Goal: Navigation & Orientation: Find specific page/section

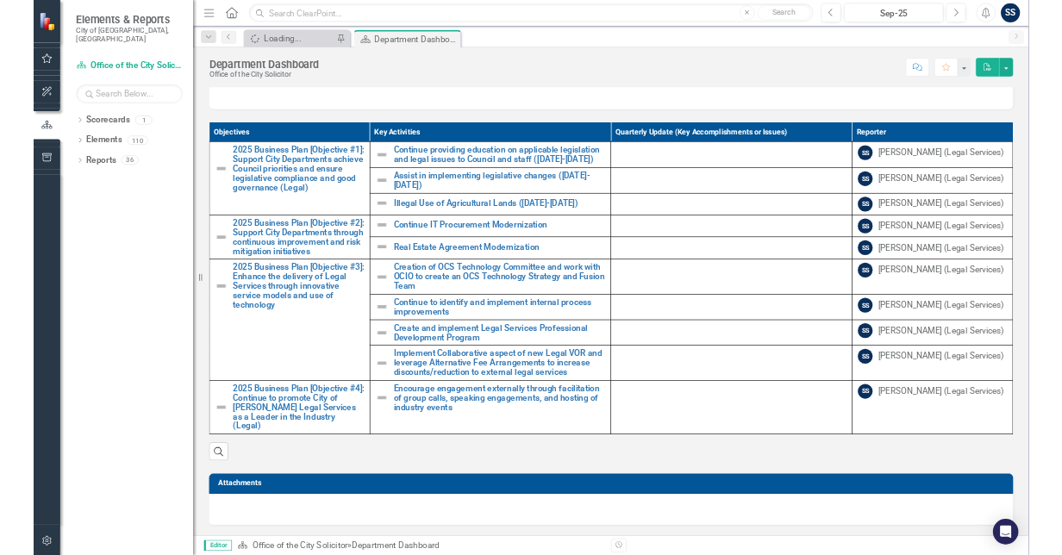
scroll to position [767, 0]
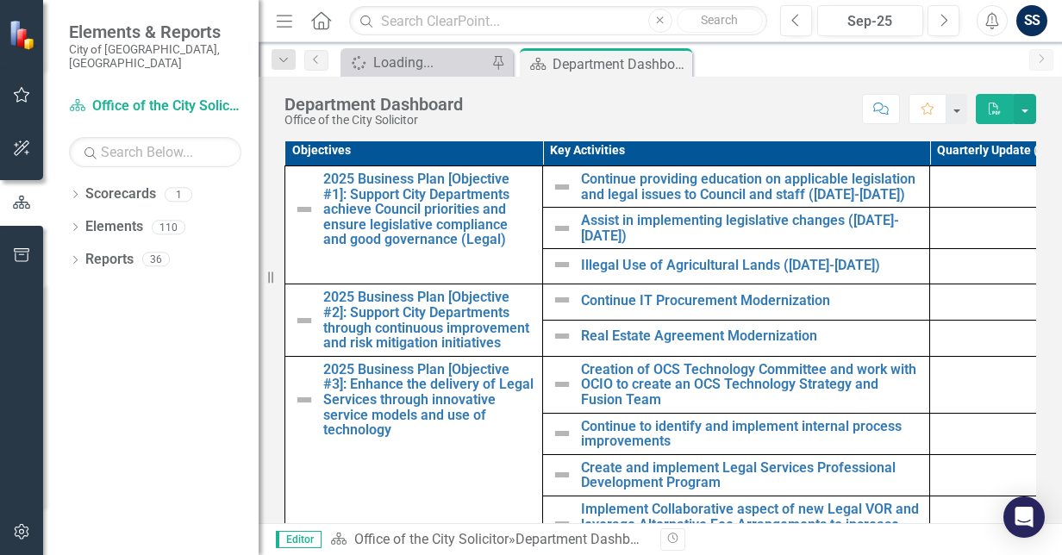
click at [267, 274] on div "Resize" at bounding box center [266, 277] width 14 height 555
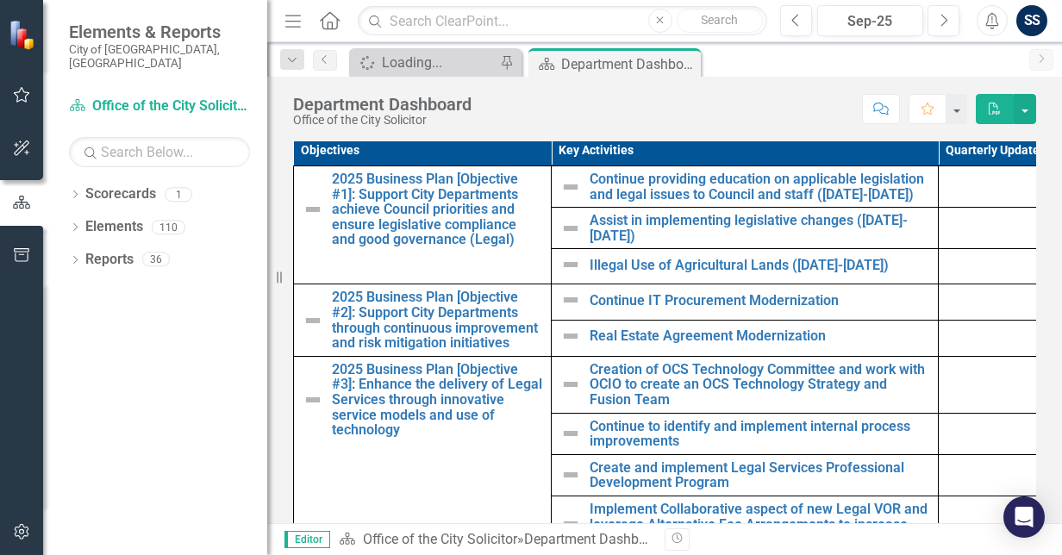
click at [267, 274] on div "Resize" at bounding box center [274, 277] width 14 height 555
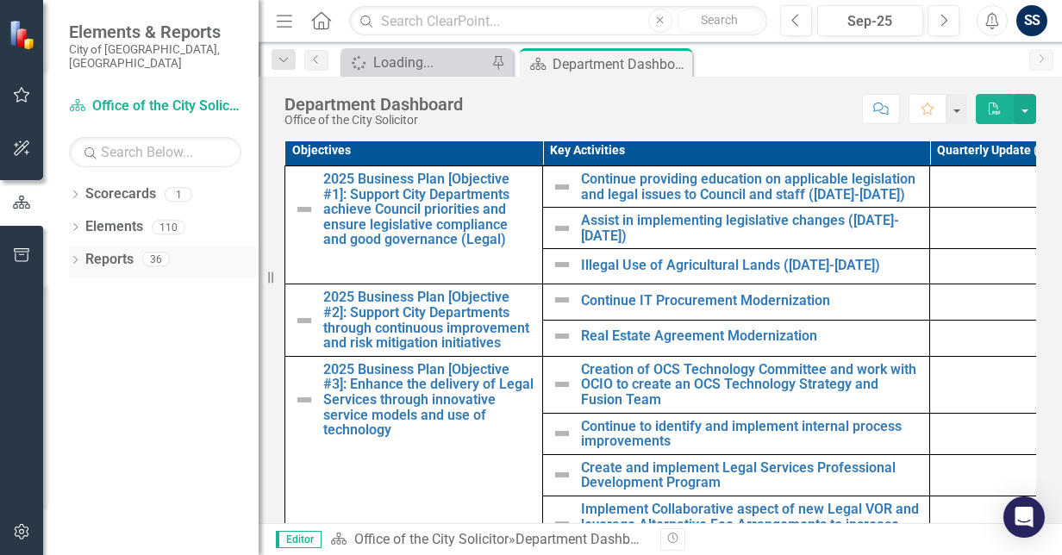
drag, startPoint x: 267, startPoint y: 274, endPoint x: 104, endPoint y: 249, distance: 164.8
click at [104, 249] on div "Elements & Reports City of [GEOGRAPHIC_DATA], ON Scorecard Office of the City S…" at bounding box center [129, 277] width 259 height 555
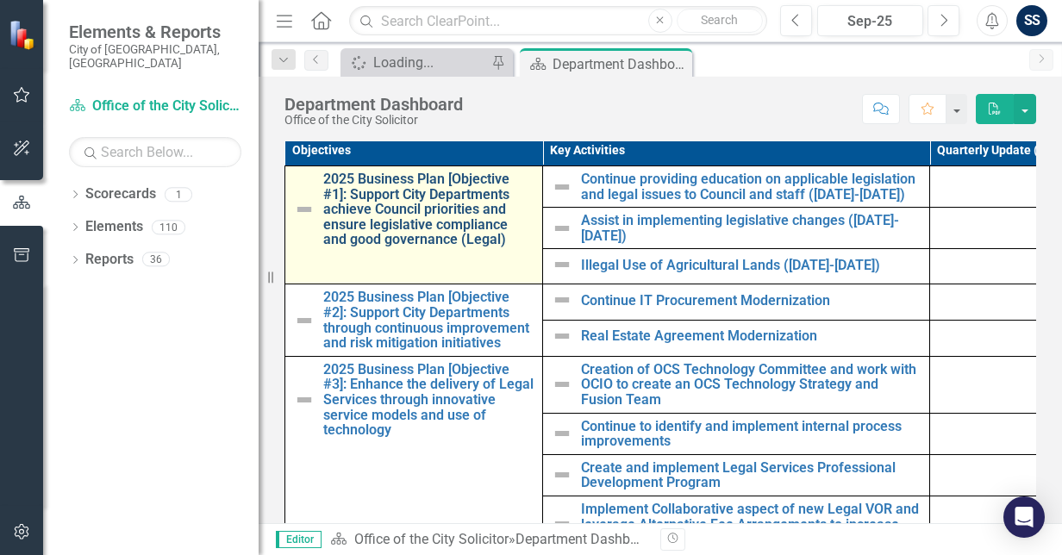
click at [384, 204] on link "2025 Business Plan [Objective #1]: Support City Departments achieve Council pri…" at bounding box center [428, 210] width 210 height 76
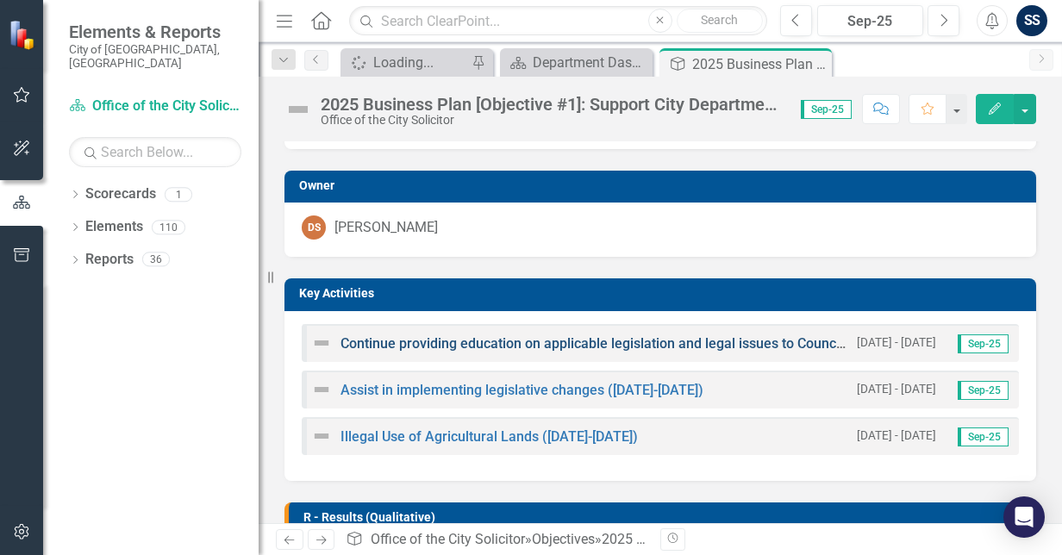
scroll to position [323, 0]
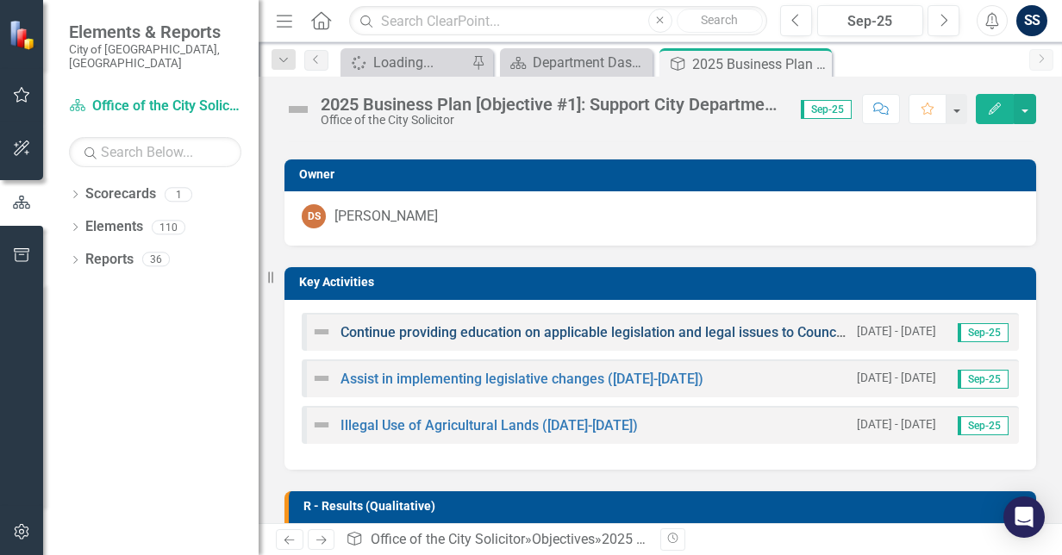
click at [521, 351] on div "Continue providing education on applicable legislation and legal issues to Coun…" at bounding box center [660, 332] width 717 height 38
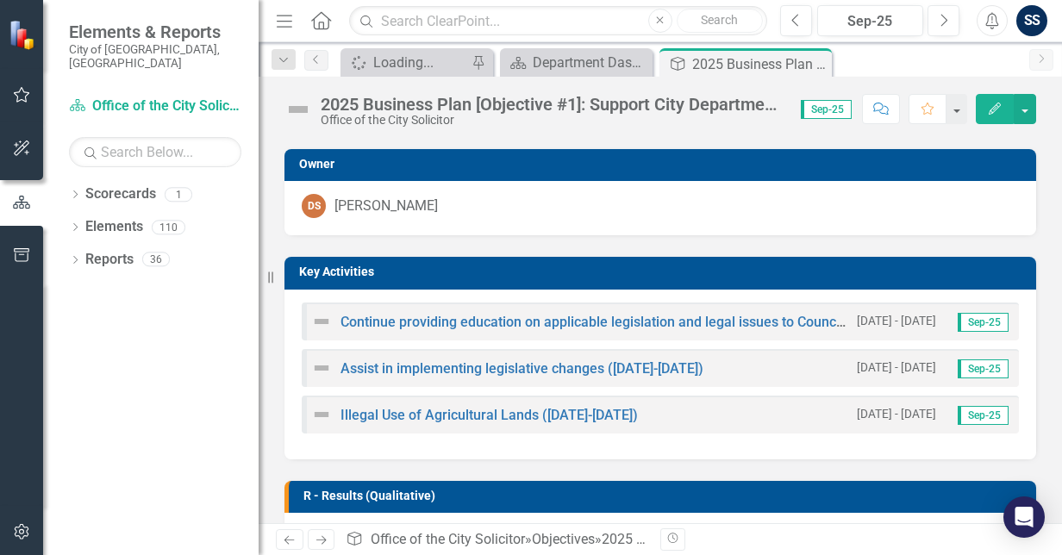
click at [522, 341] on div "Continue providing education on applicable legislation and legal issues to Coun…" at bounding box center [660, 322] width 717 height 38
click at [523, 330] on link "Continue providing education on applicable legislation and legal issues to Coun…" at bounding box center [671, 322] width 661 height 16
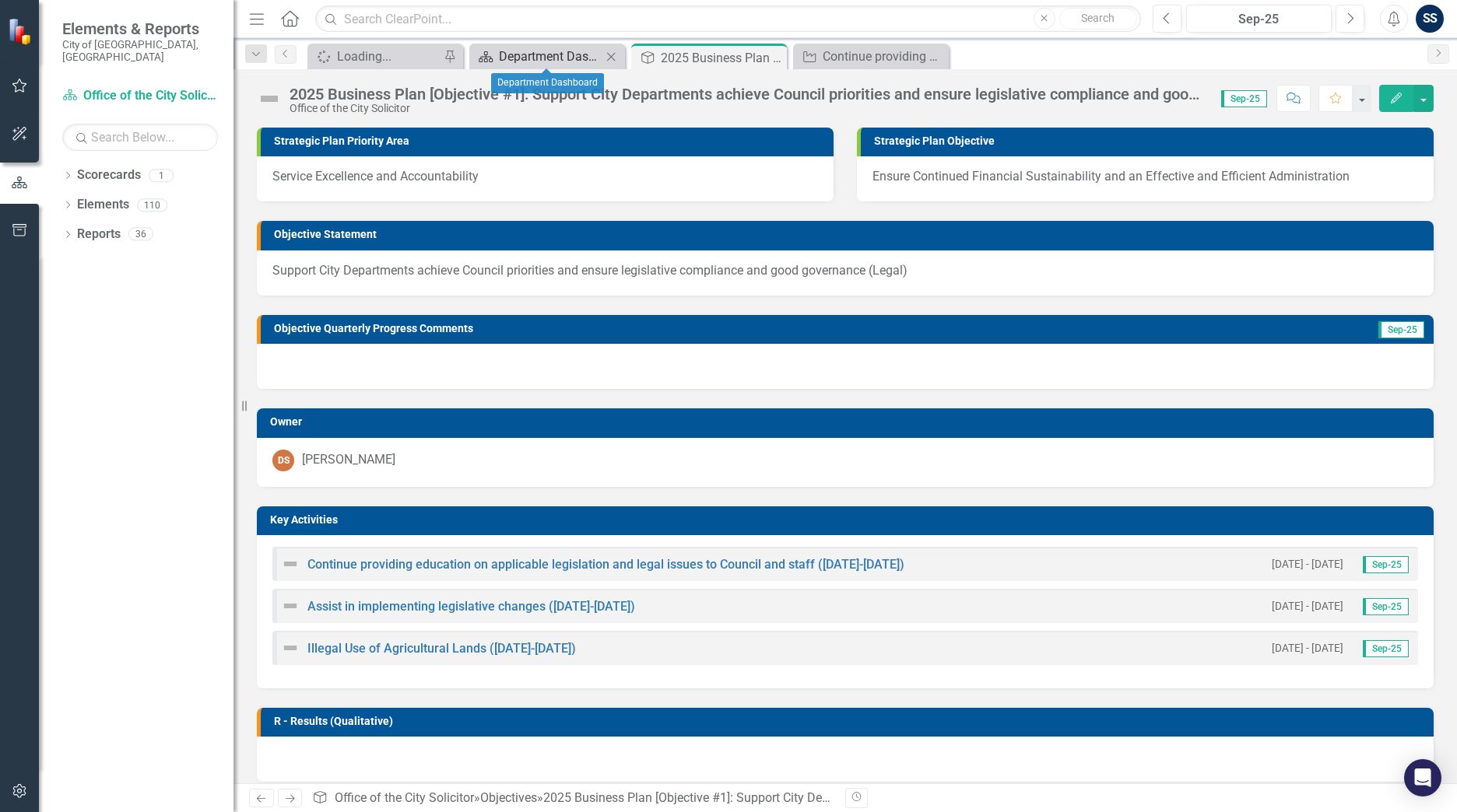
click at [597, 57] on div "Department Dashboard" at bounding box center [551, 57] width 103 height 20
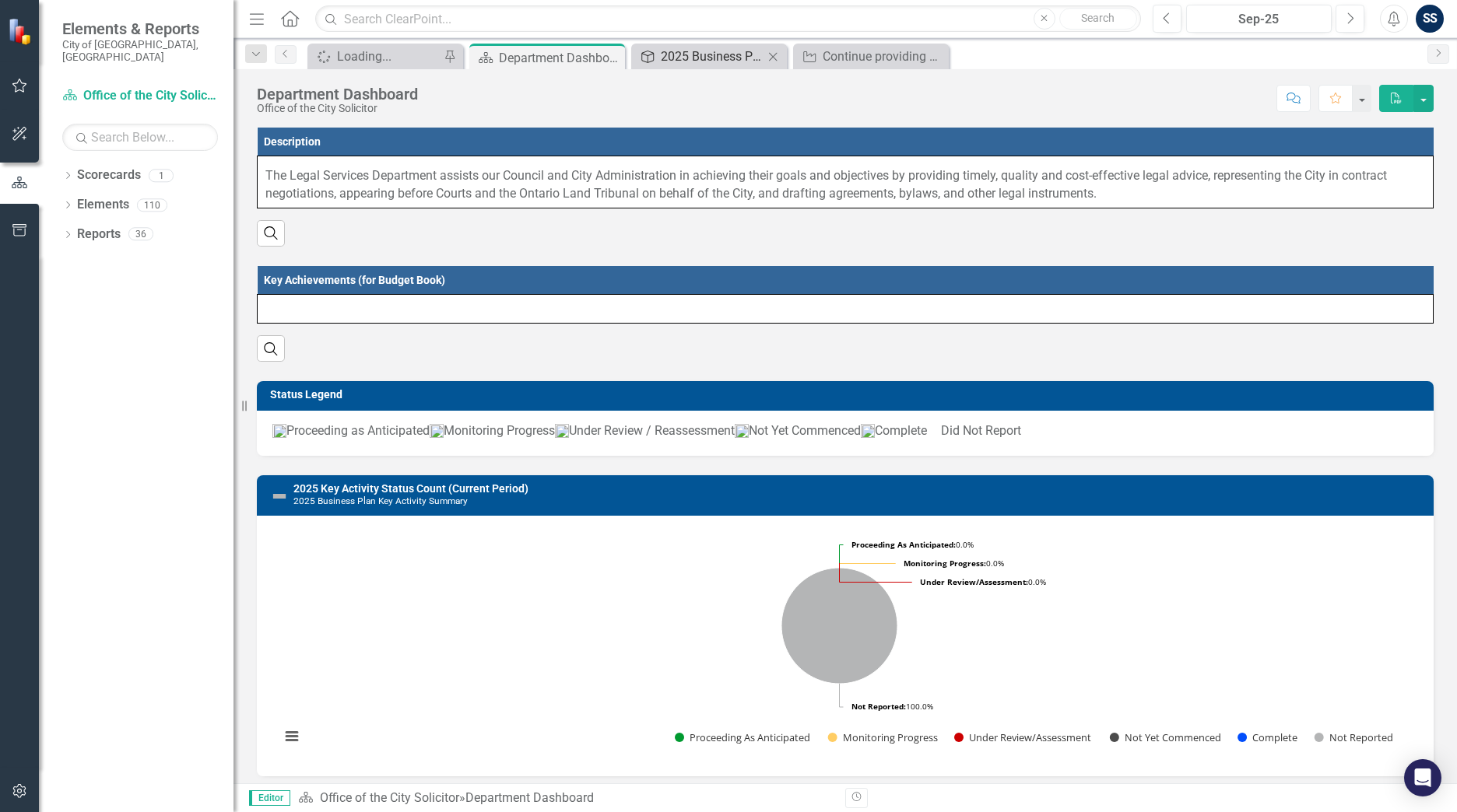
click at [725, 58] on div "2025 Business Plan [Objective #1]: Support City Departments achieve Council pri…" at bounding box center [712, 57] width 103 height 20
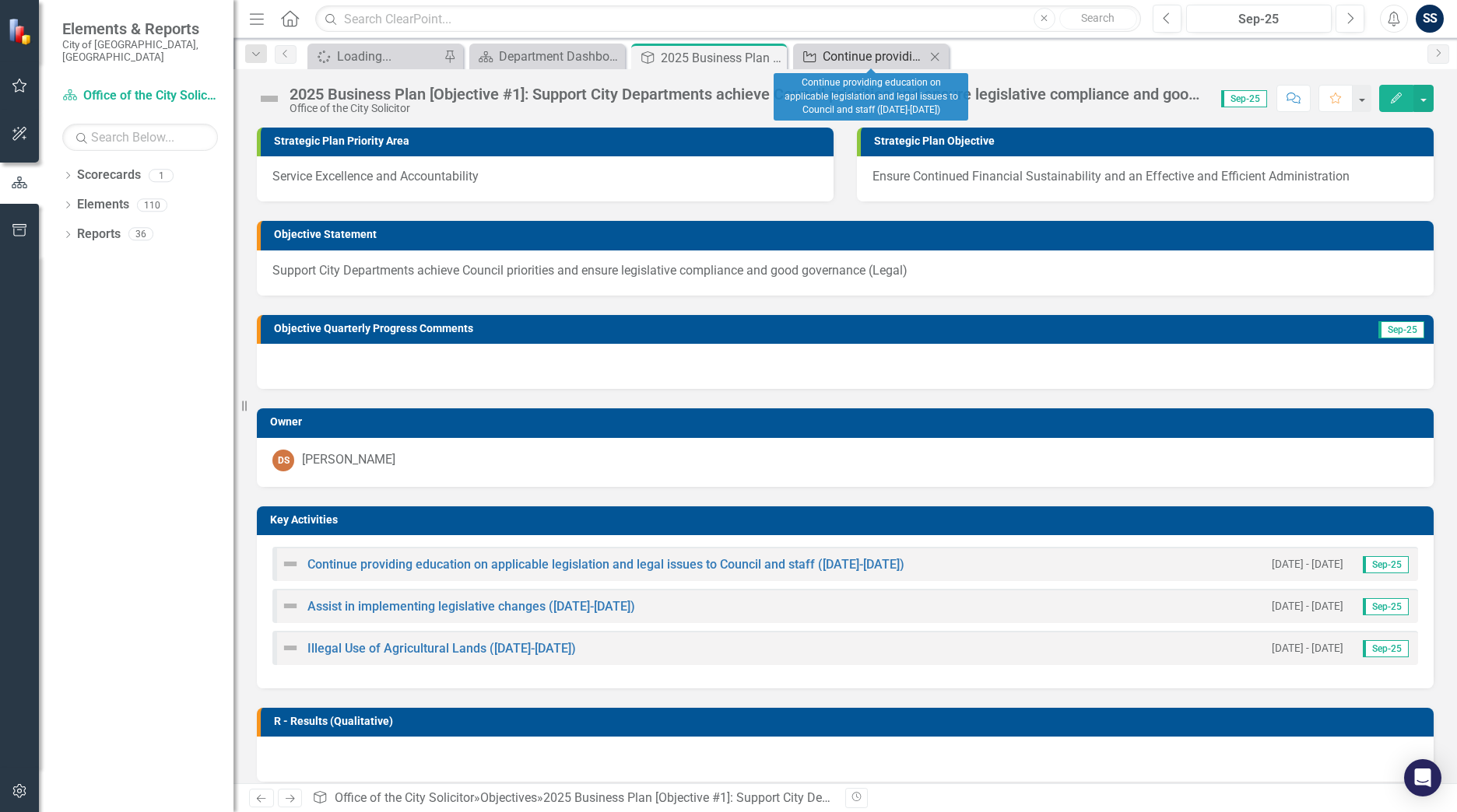
click at [820, 47] on link "Key Activity Continue providing education on applicable legislation and legal i…" at bounding box center [861, 57] width 128 height 20
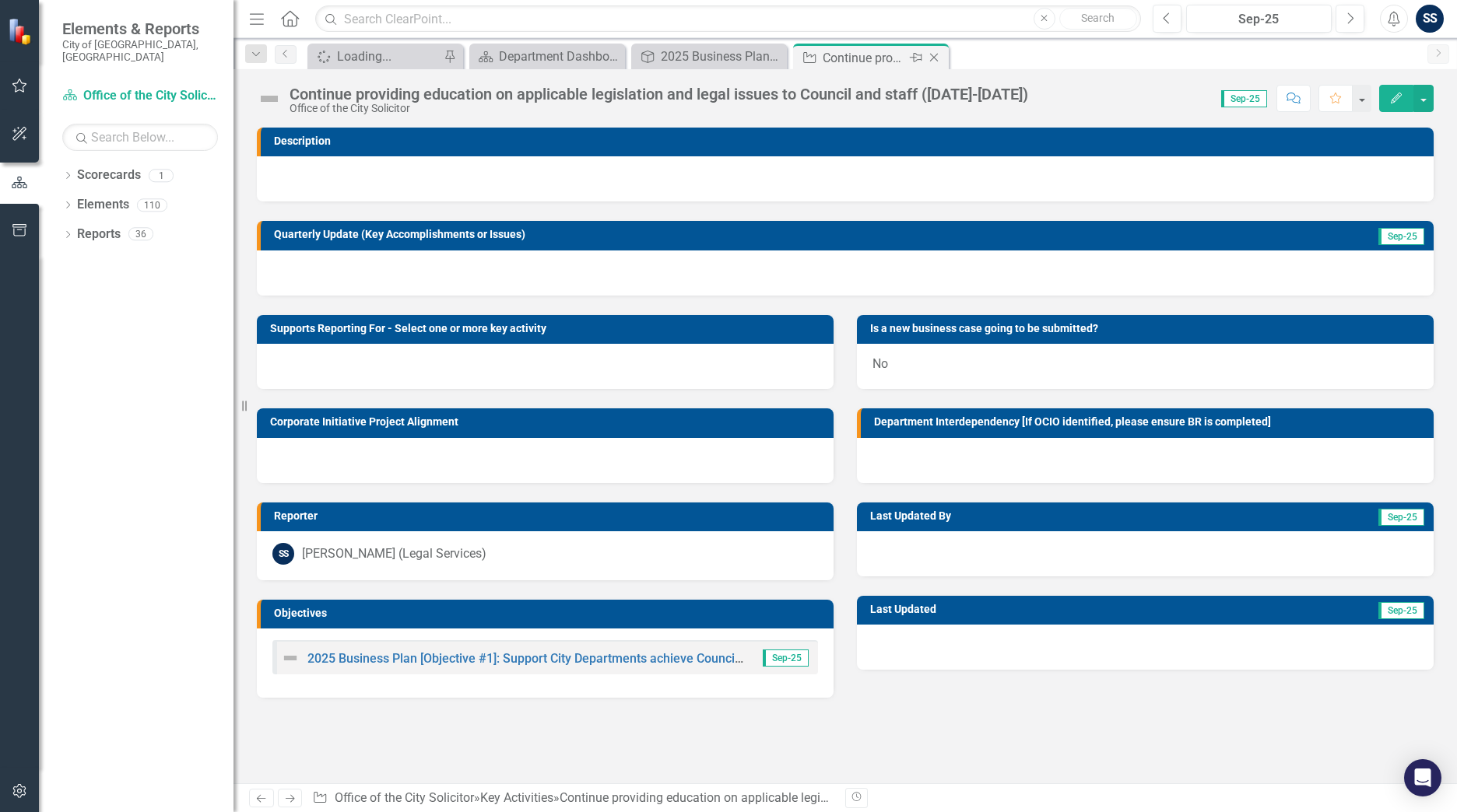
click at [929, 57] on icon "Close" at bounding box center [933, 58] width 15 height 13
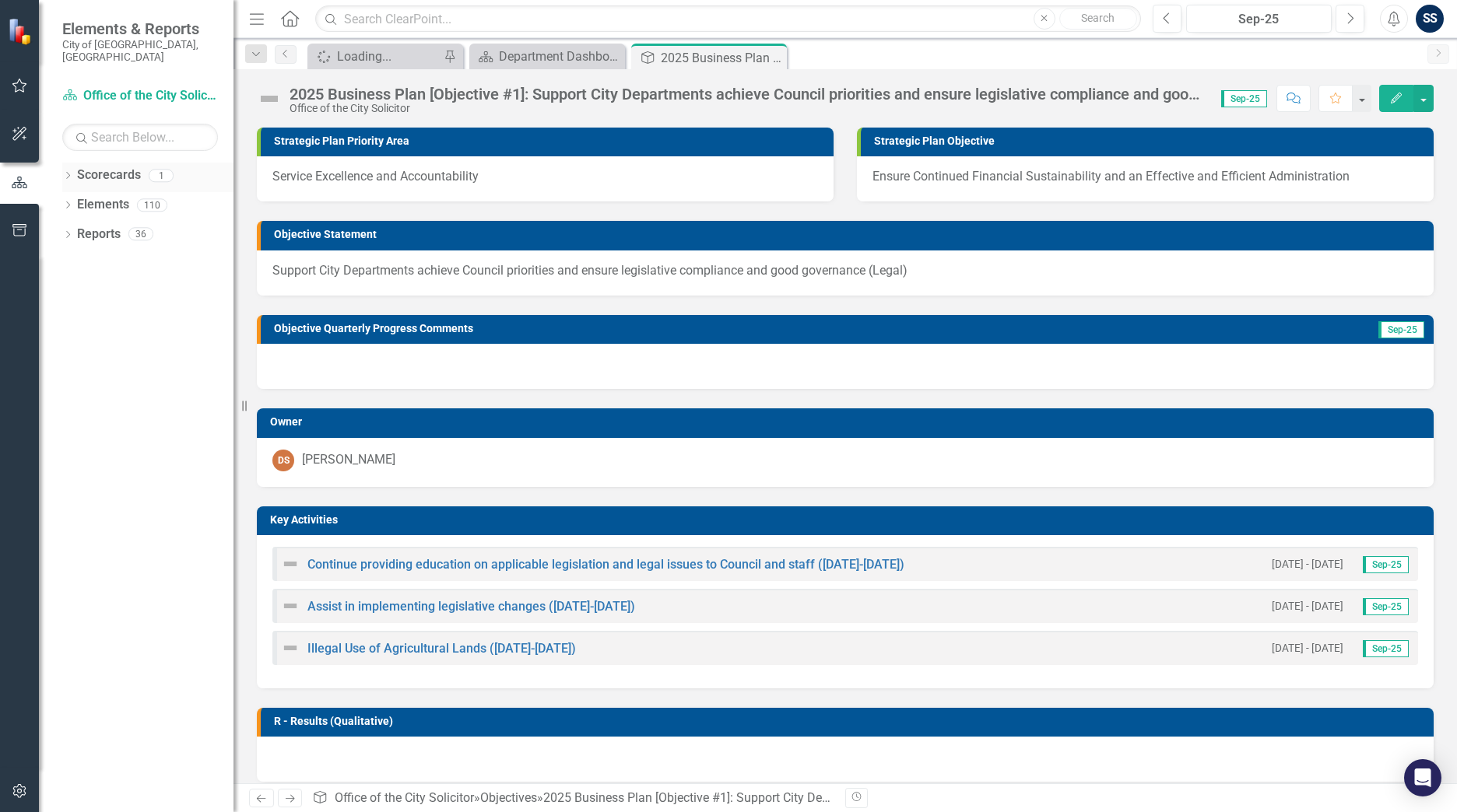
click at [143, 162] on div "Scorecards 1" at bounding box center [154, 177] width 156 height 30
click at [70, 172] on icon "Dropdown" at bounding box center [68, 176] width 11 height 8
click at [158, 198] on link "Office of the City Solicitor" at bounding box center [160, 205] width 148 height 18
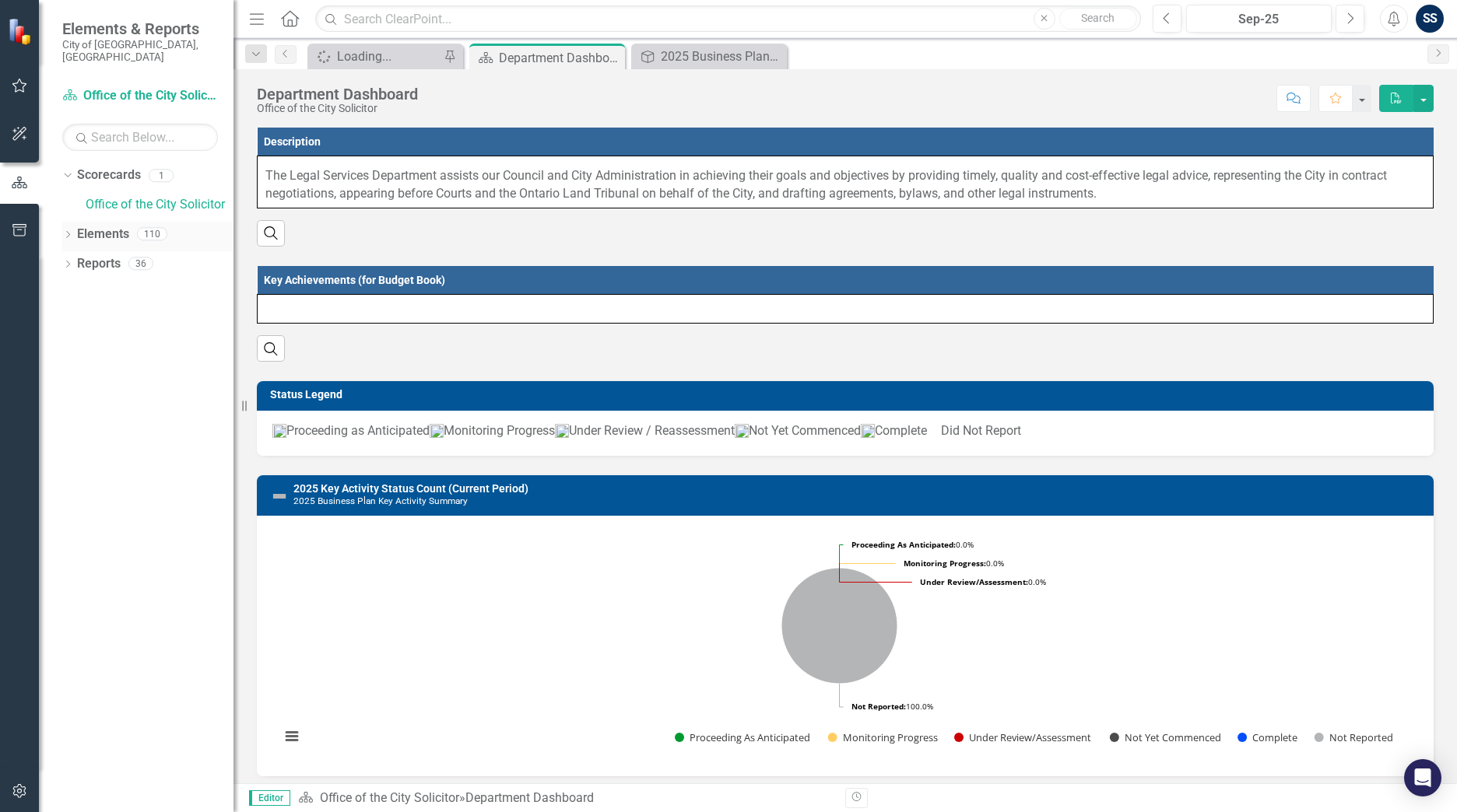
click at [85, 226] on link "Elements" at bounding box center [103, 235] width 52 height 18
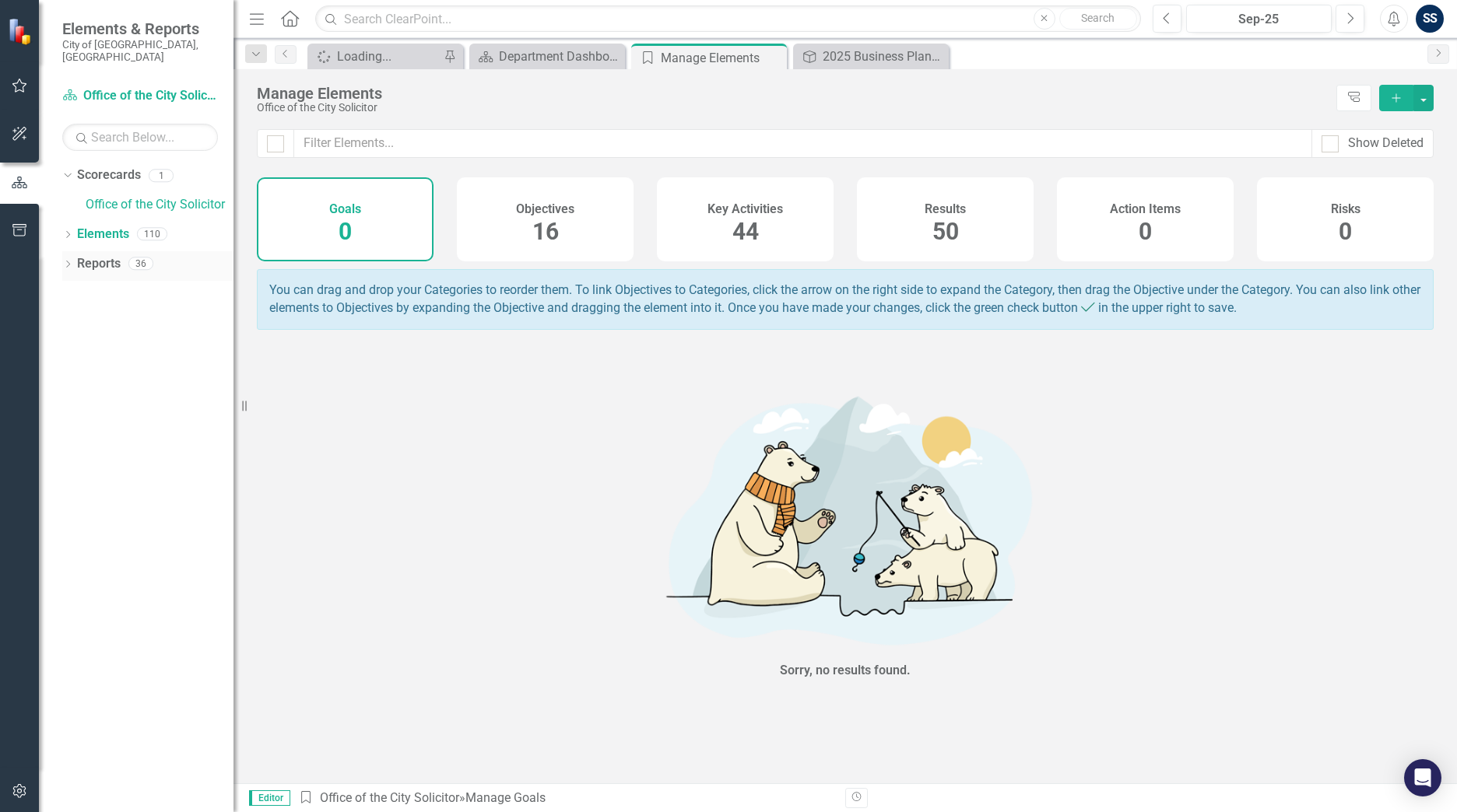
click at [104, 255] on link "Reports" at bounding box center [98, 264] width 43 height 18
click at [135, 257] on div "36" at bounding box center [141, 263] width 25 height 14
click at [105, 255] on link "Reports" at bounding box center [98, 264] width 43 height 18
click at [20, 82] on icon "button" at bounding box center [20, 86] width 16 height 13
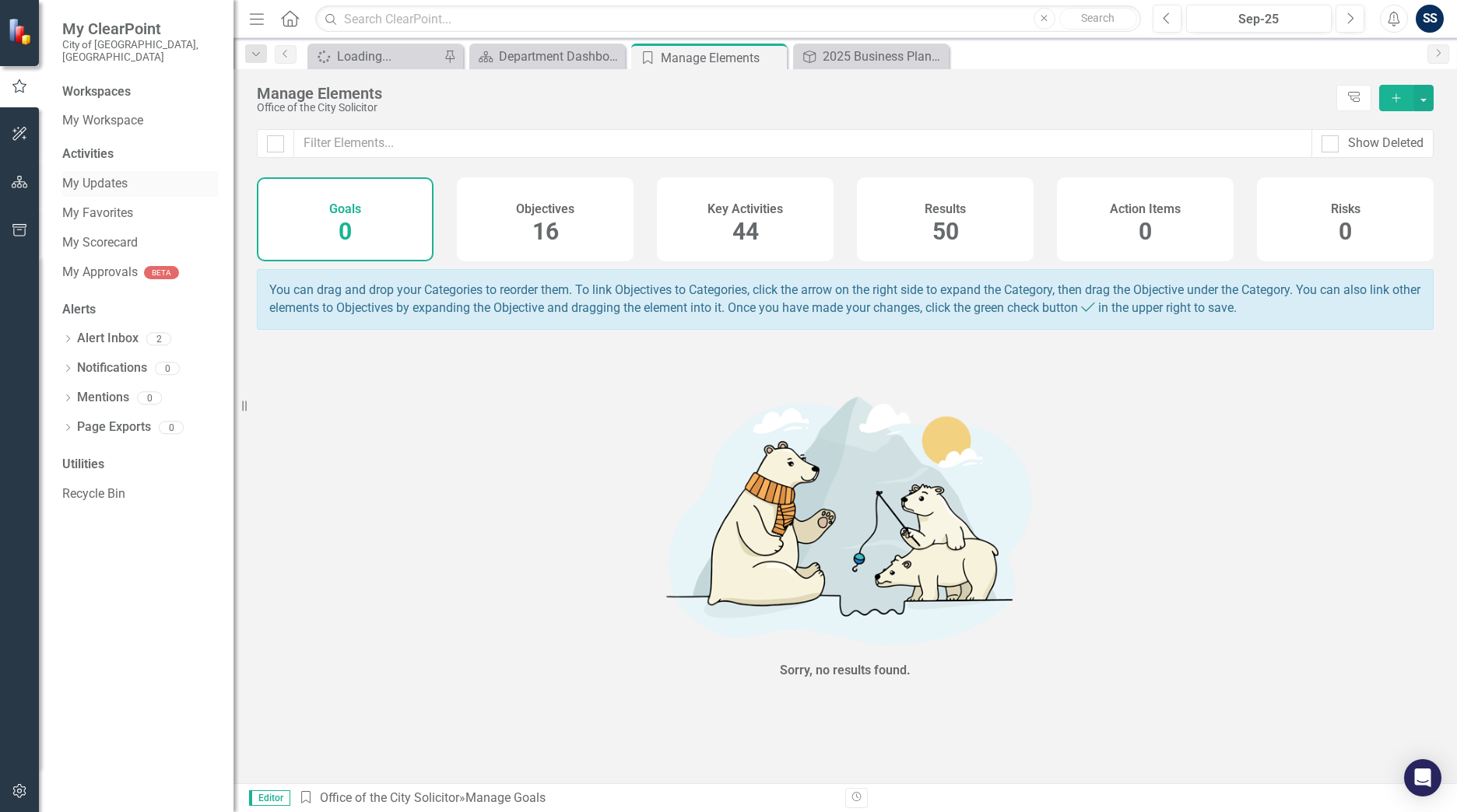
click at [105, 178] on link "My Updates" at bounding box center [140, 184] width 155 height 18
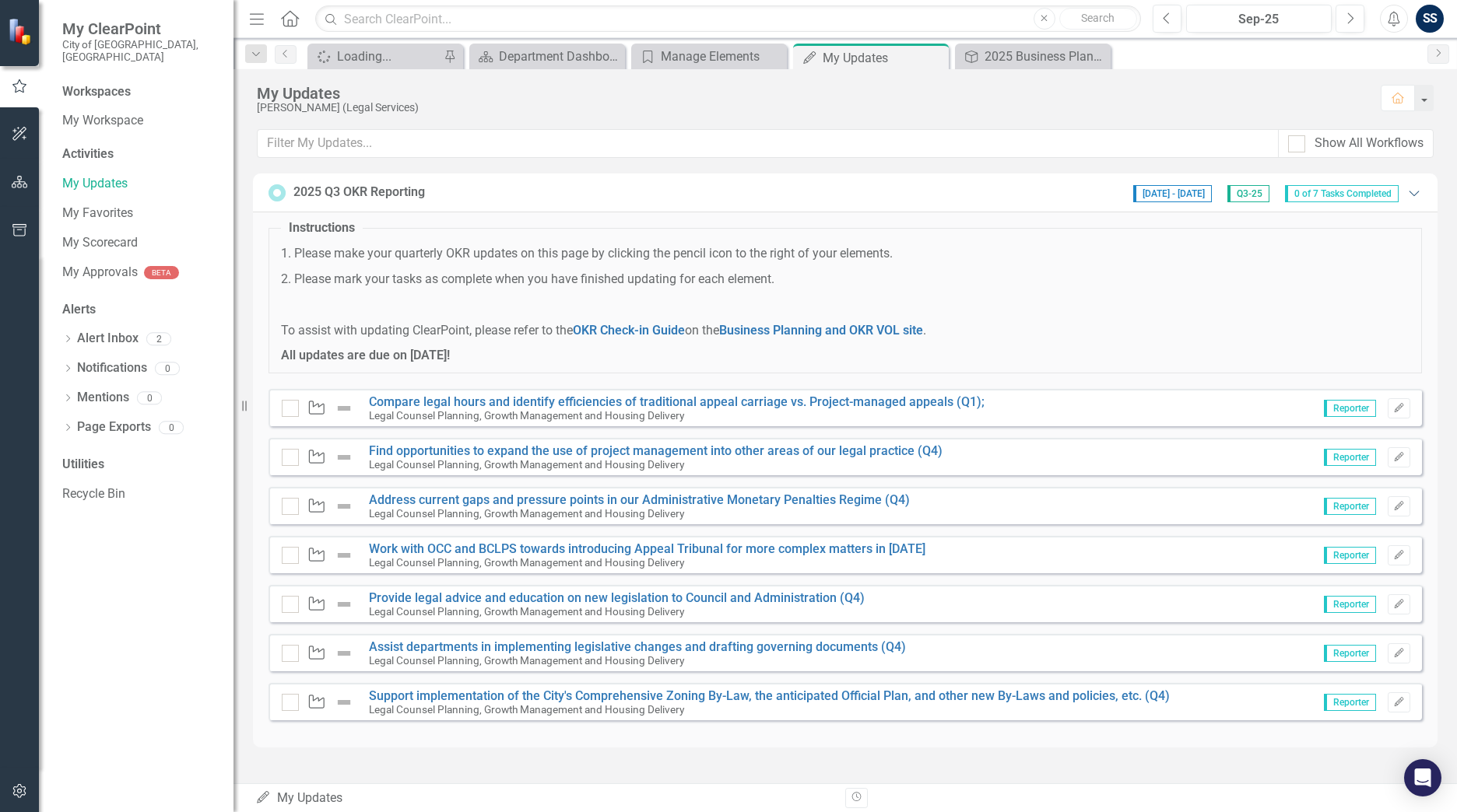
click at [1412, 197] on icon "Expanded" at bounding box center [1414, 193] width 15 height 13
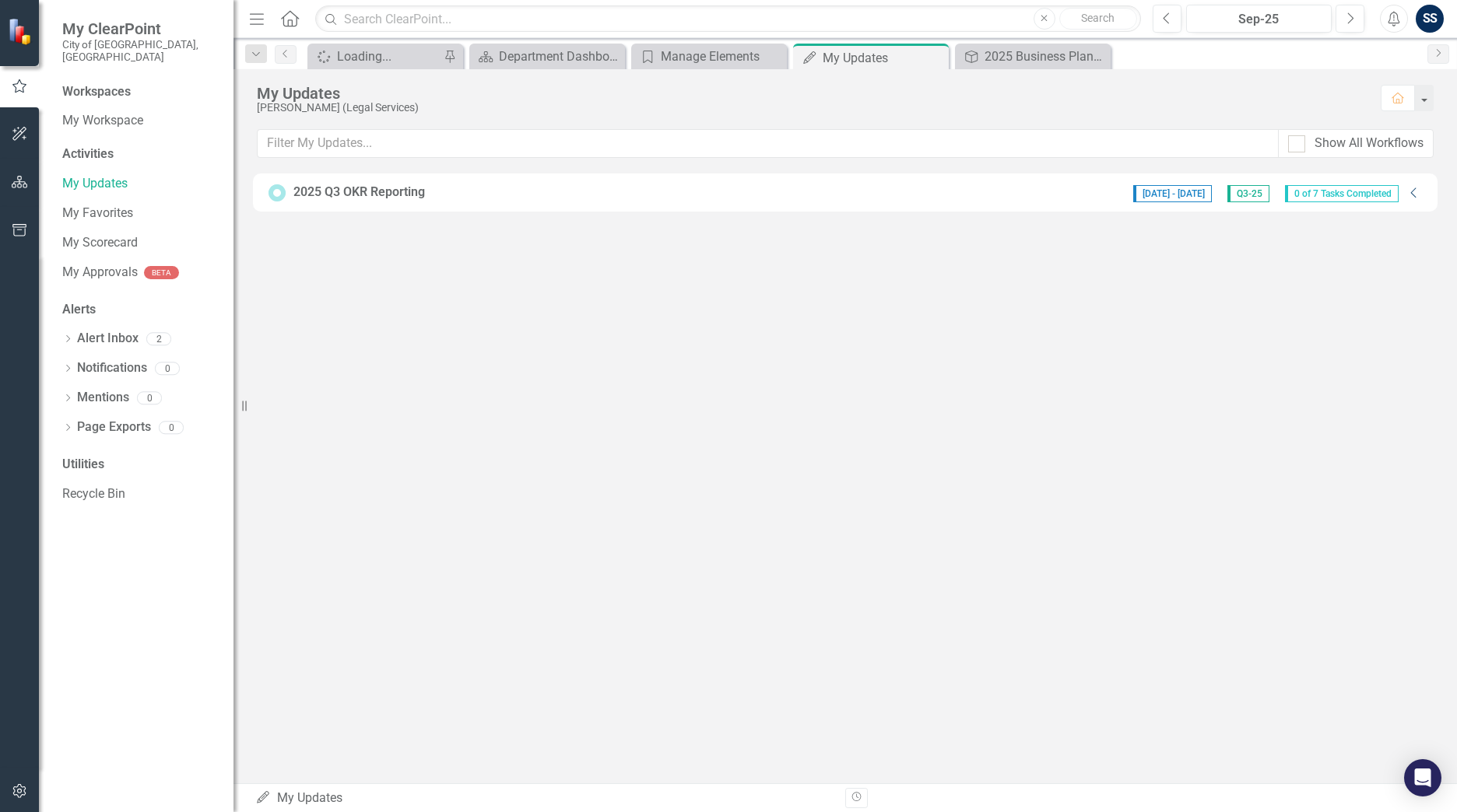
click at [1412, 197] on icon "Collapse" at bounding box center [1414, 193] width 15 height 13
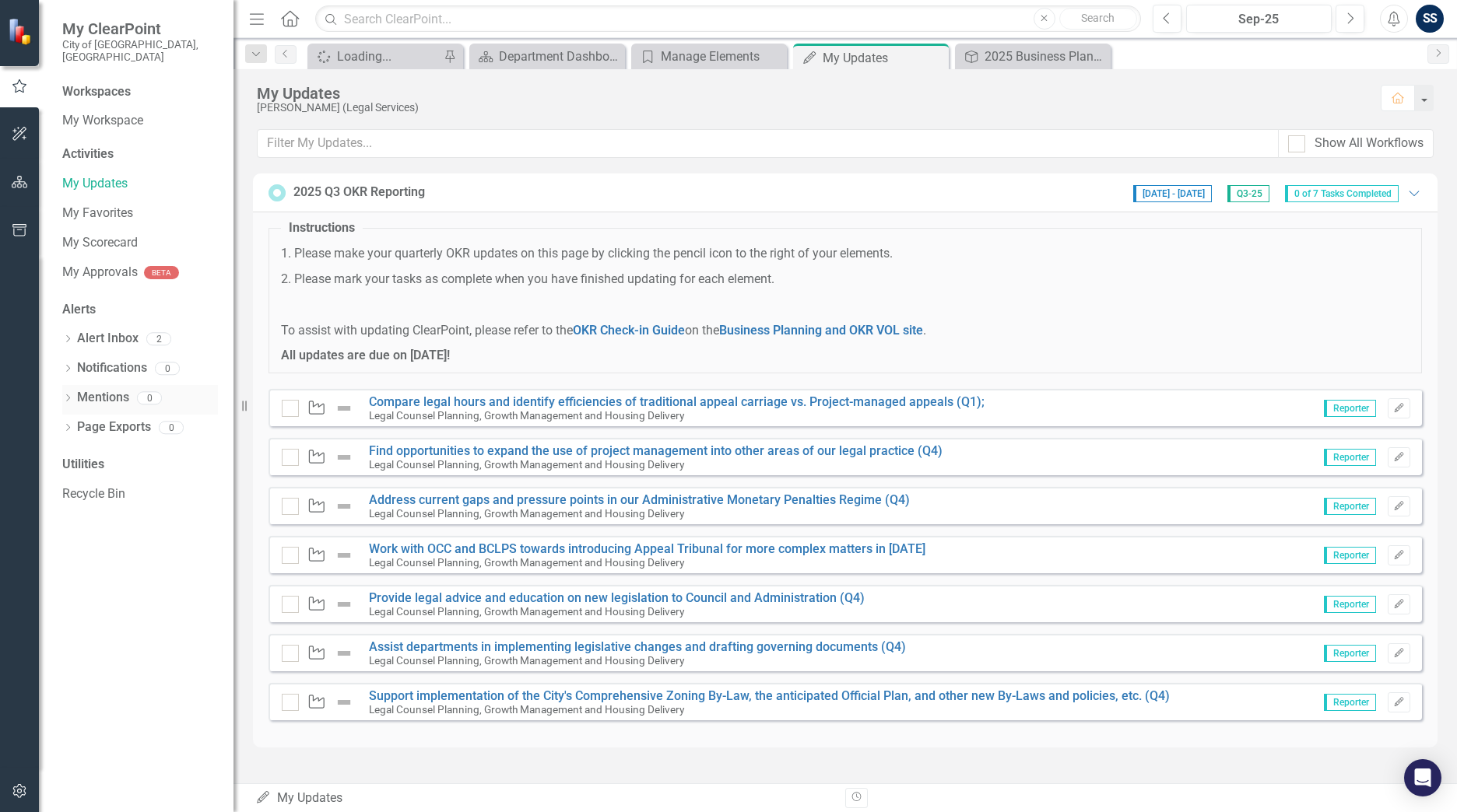
click at [108, 389] on link "Mentions" at bounding box center [103, 398] width 52 height 18
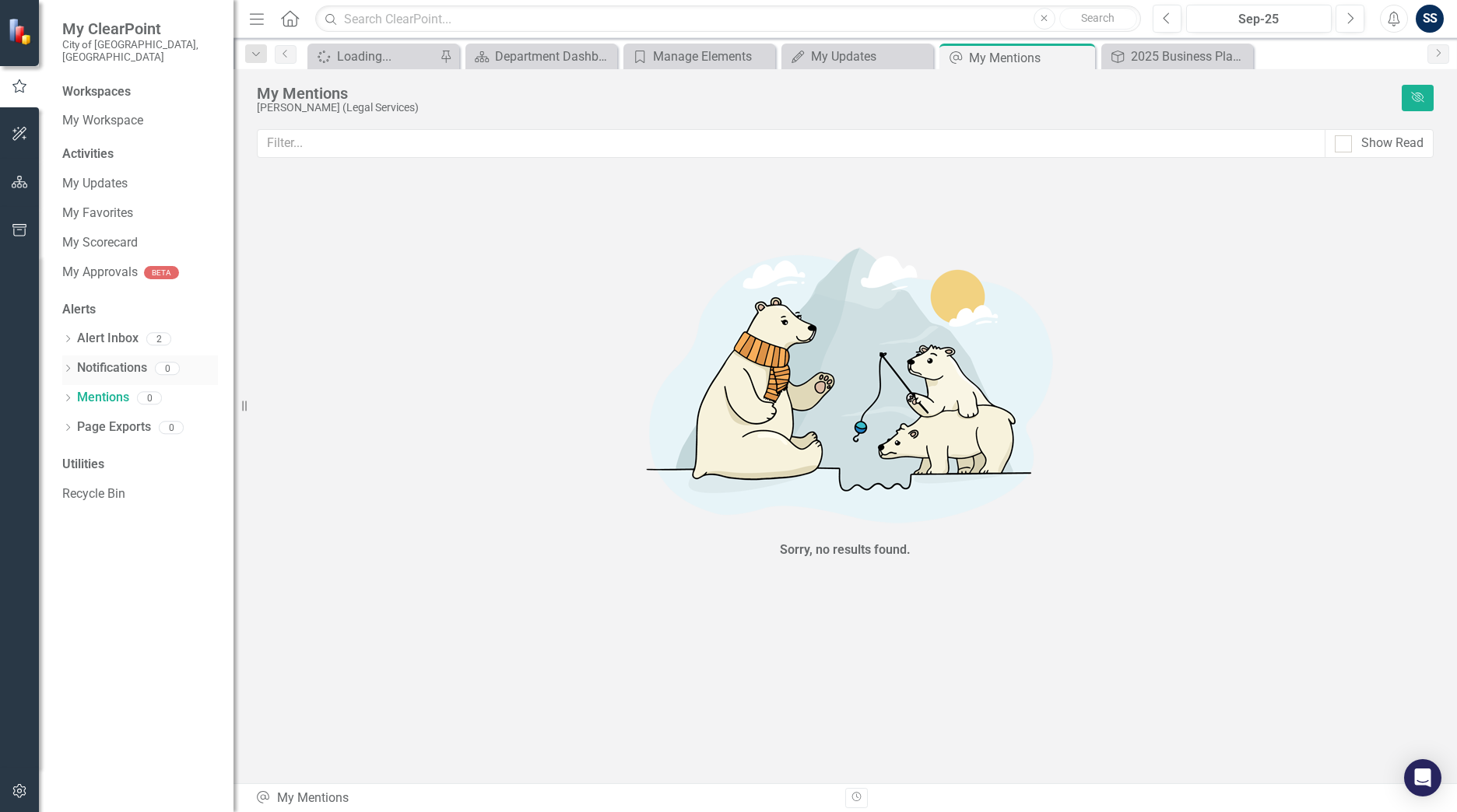
click at [107, 359] on link "Notifications" at bounding box center [112, 368] width 70 height 18
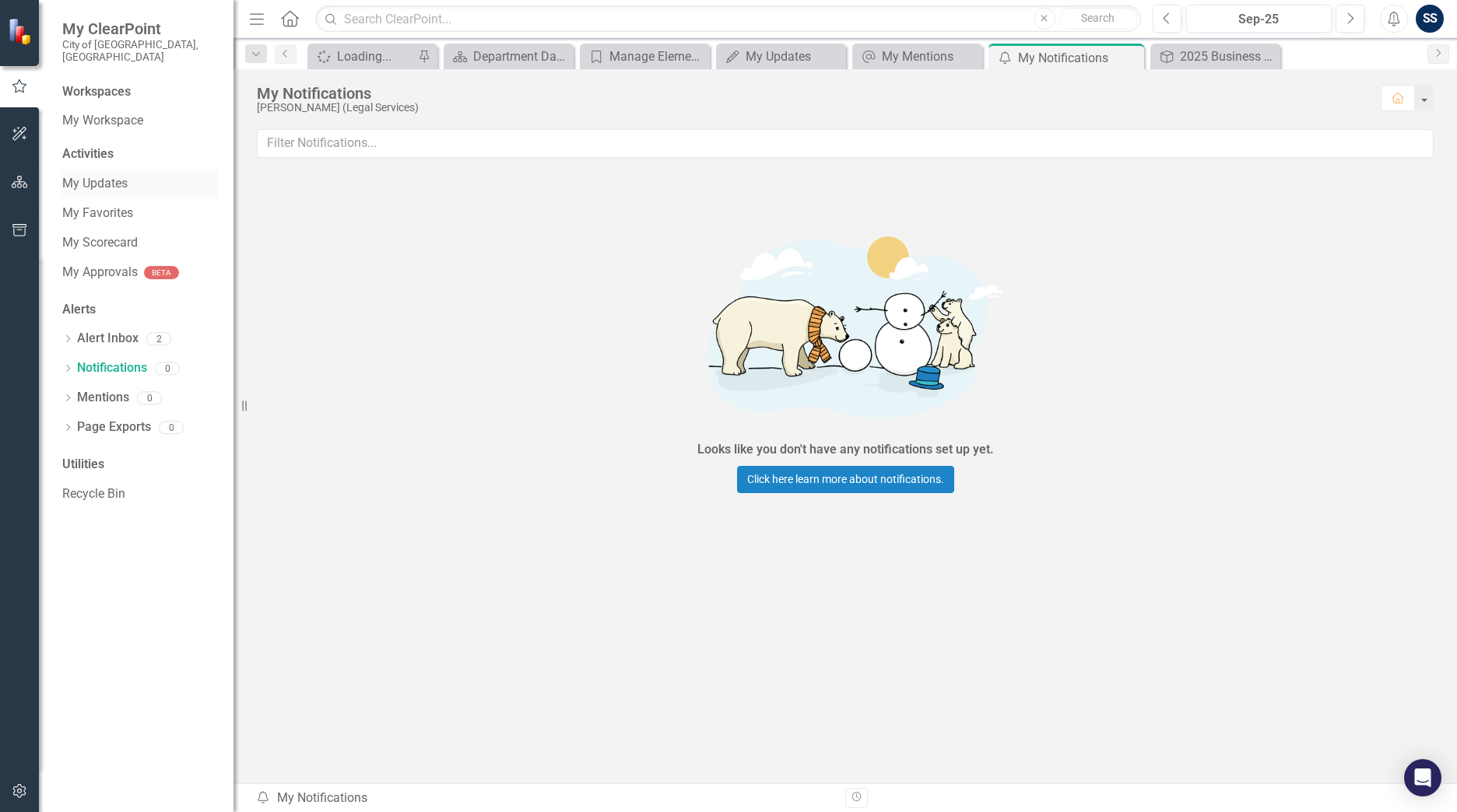
click at [101, 175] on link "My Updates" at bounding box center [140, 184] width 155 height 18
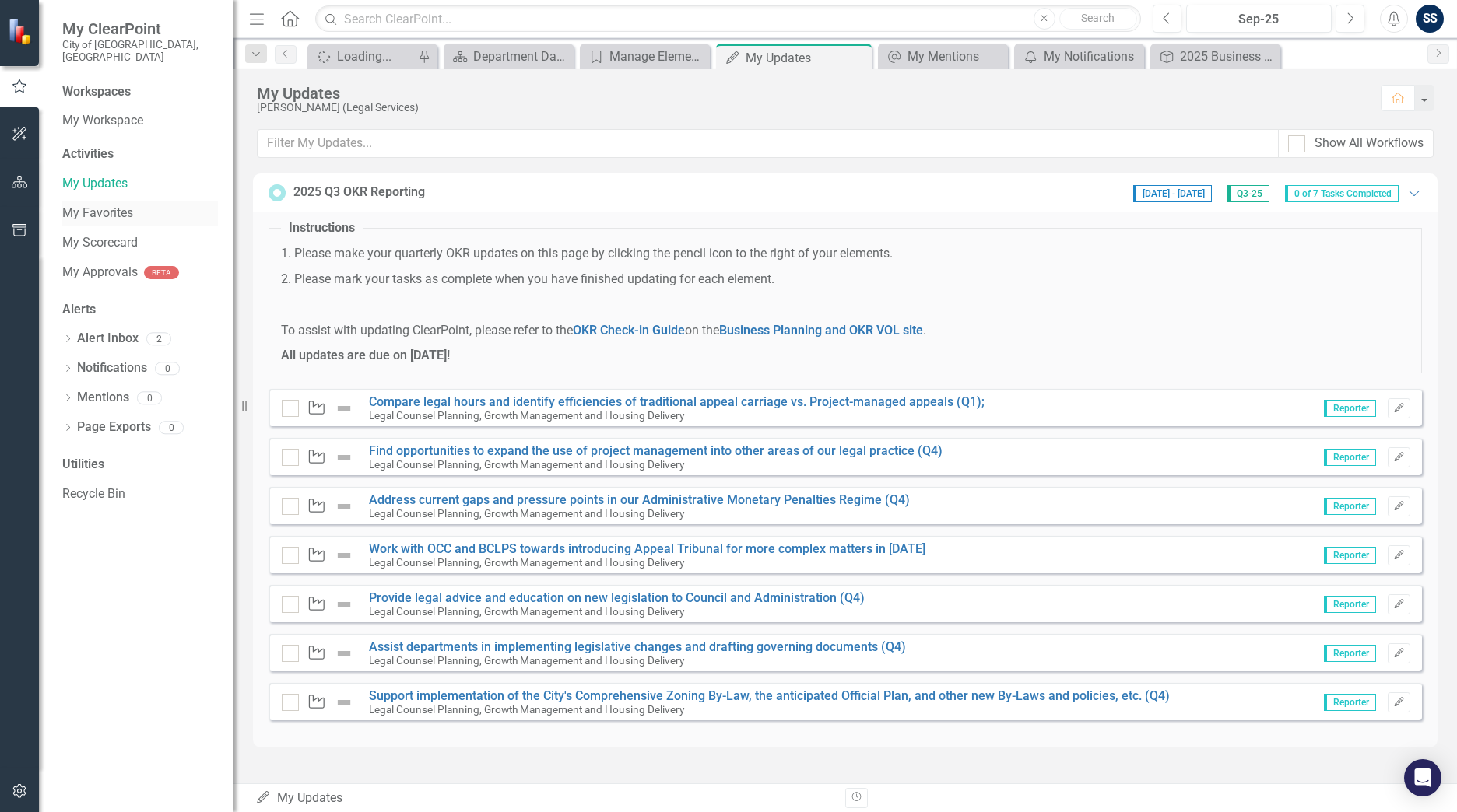
click at [99, 205] on link "My Favorites" at bounding box center [140, 214] width 155 height 18
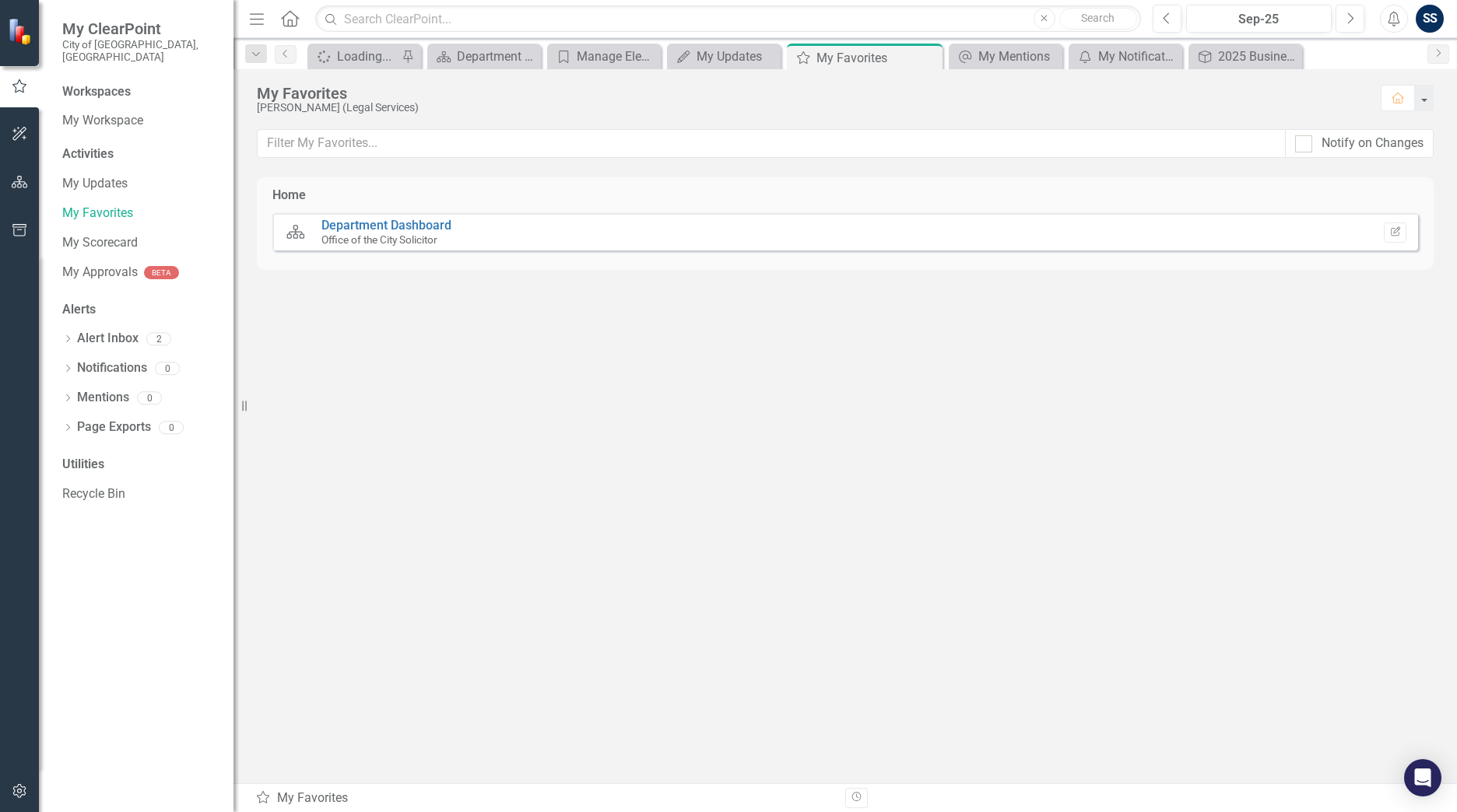
click at [367, 233] on div "Office of the City Solicitor" at bounding box center [386, 240] width 130 height 14
click at [105, 263] on link "My Approvals" at bounding box center [100, 272] width 76 height 18
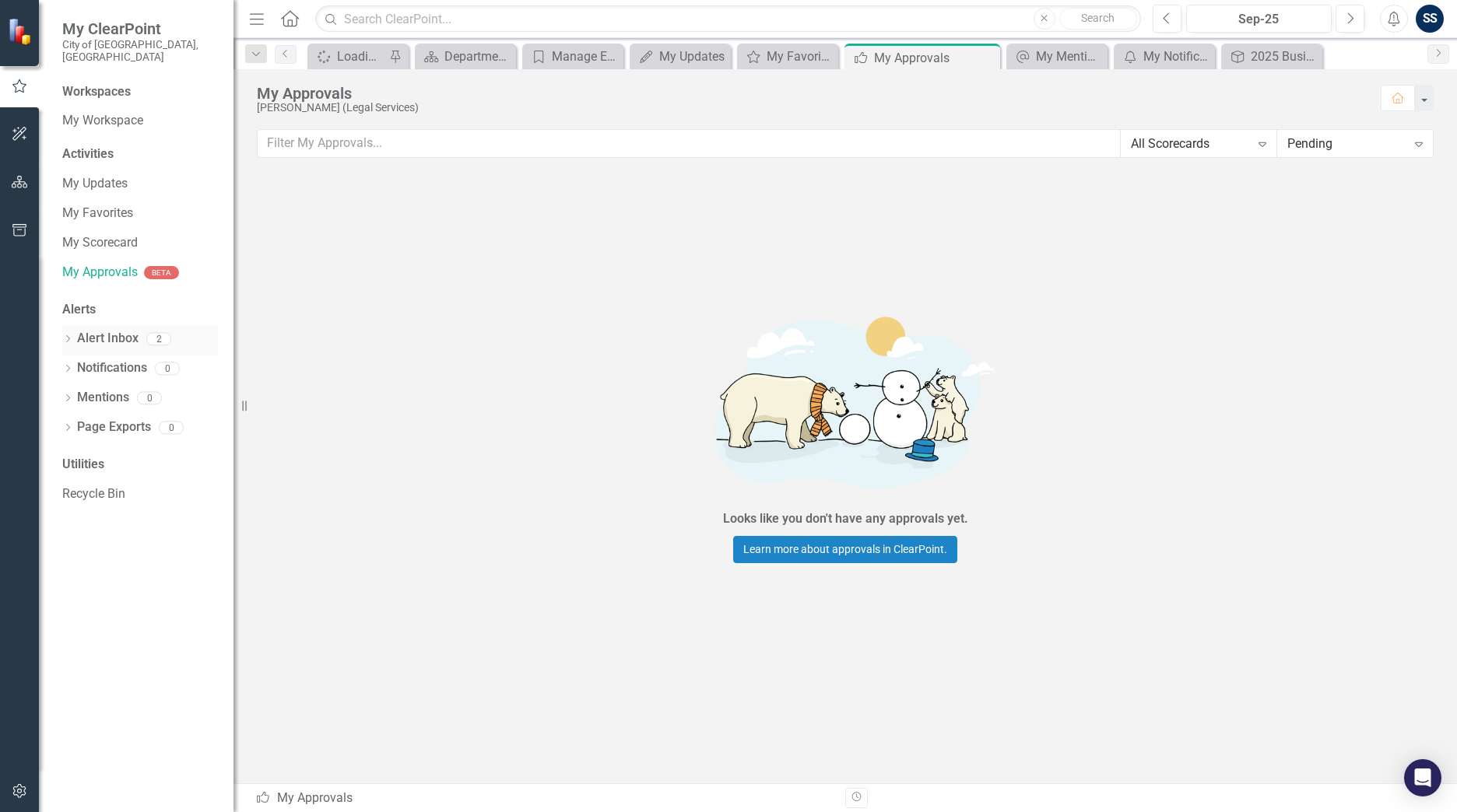
click at [92, 330] on link "Alert Inbox" at bounding box center [107, 339] width 61 height 18
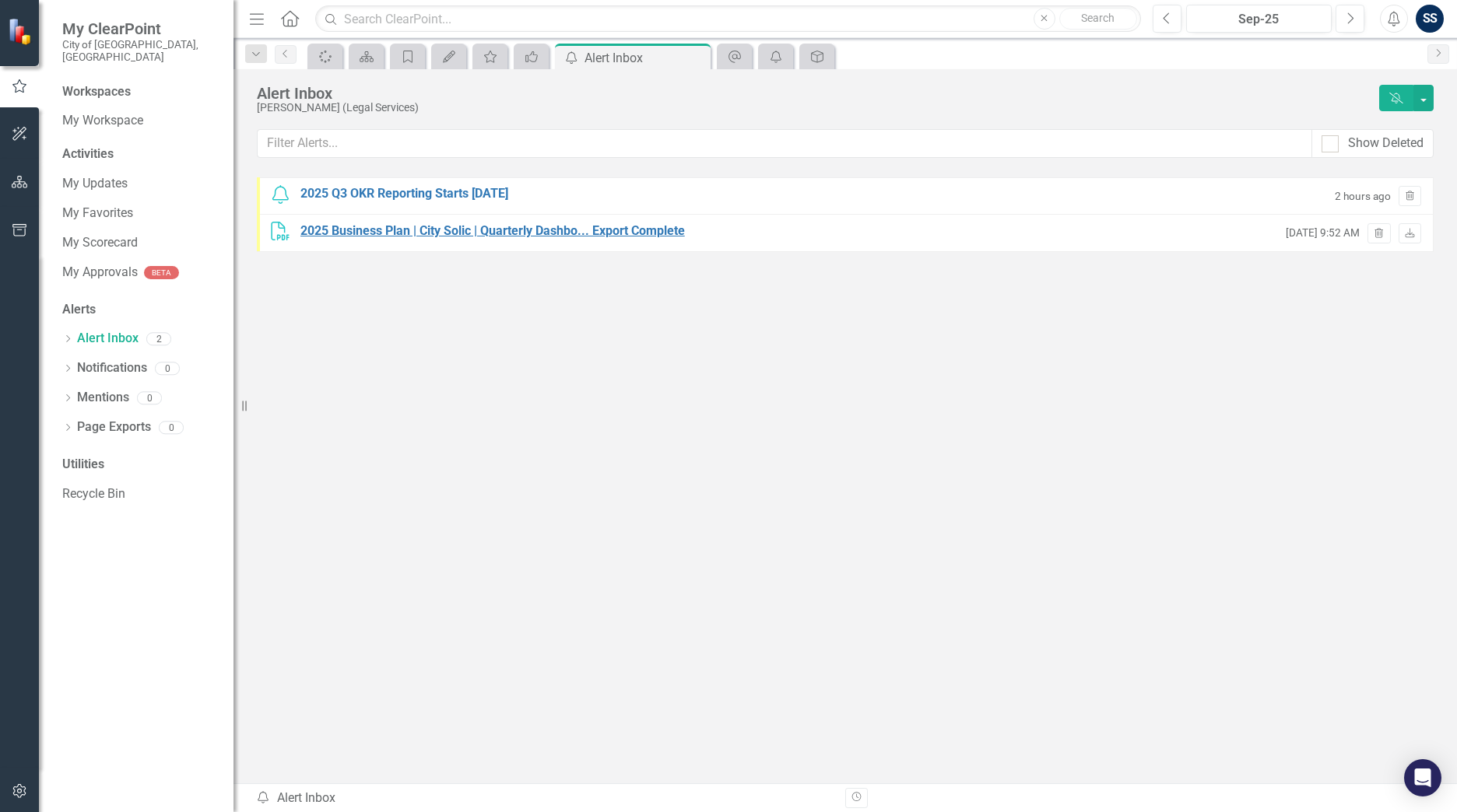
click at [412, 229] on div "2025 Business Plan | City Solic | Quarterly Dashbo... Export Complete" at bounding box center [493, 232] width 385 height 18
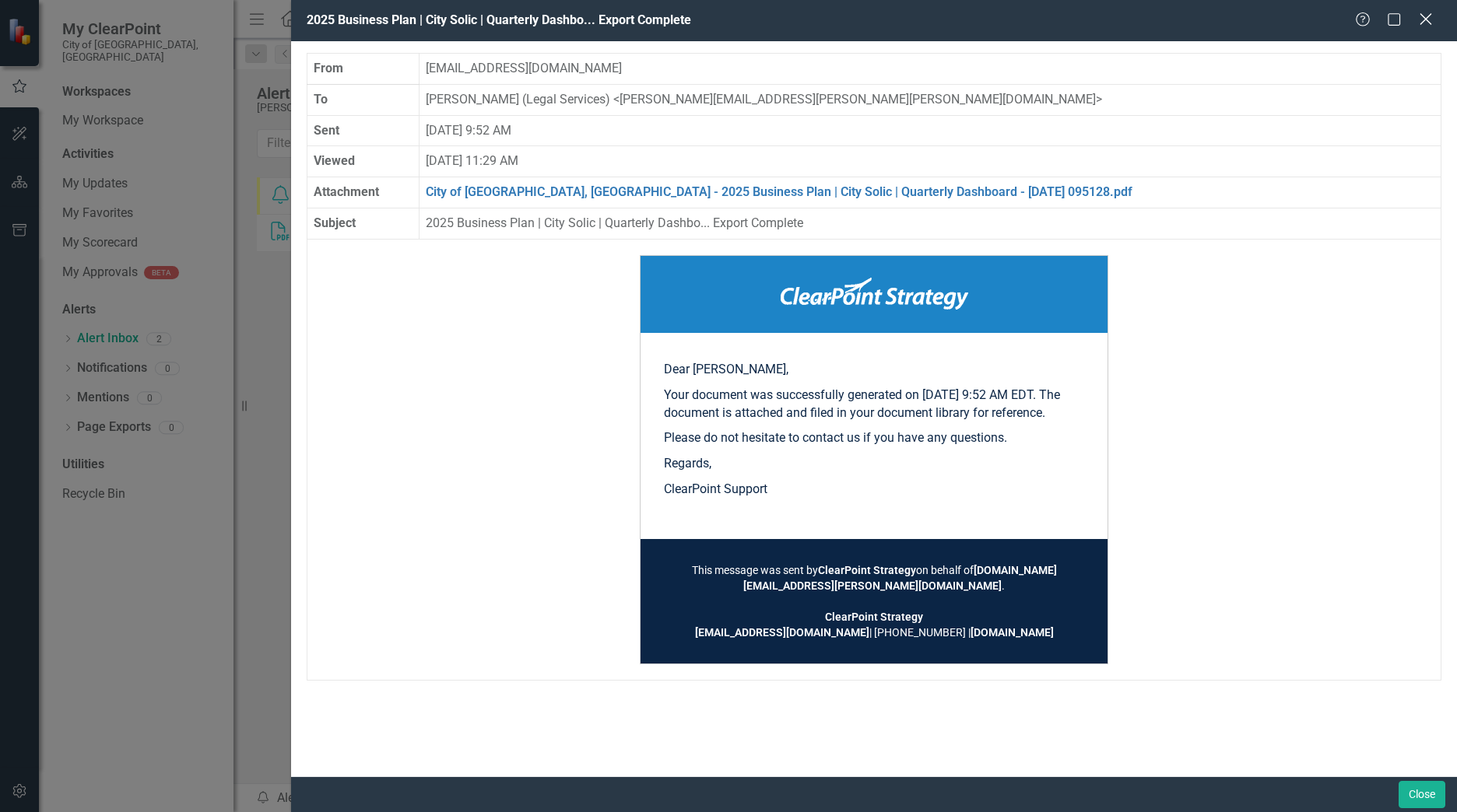
click at [1419, 13] on icon "Close" at bounding box center [1425, 19] width 20 height 14
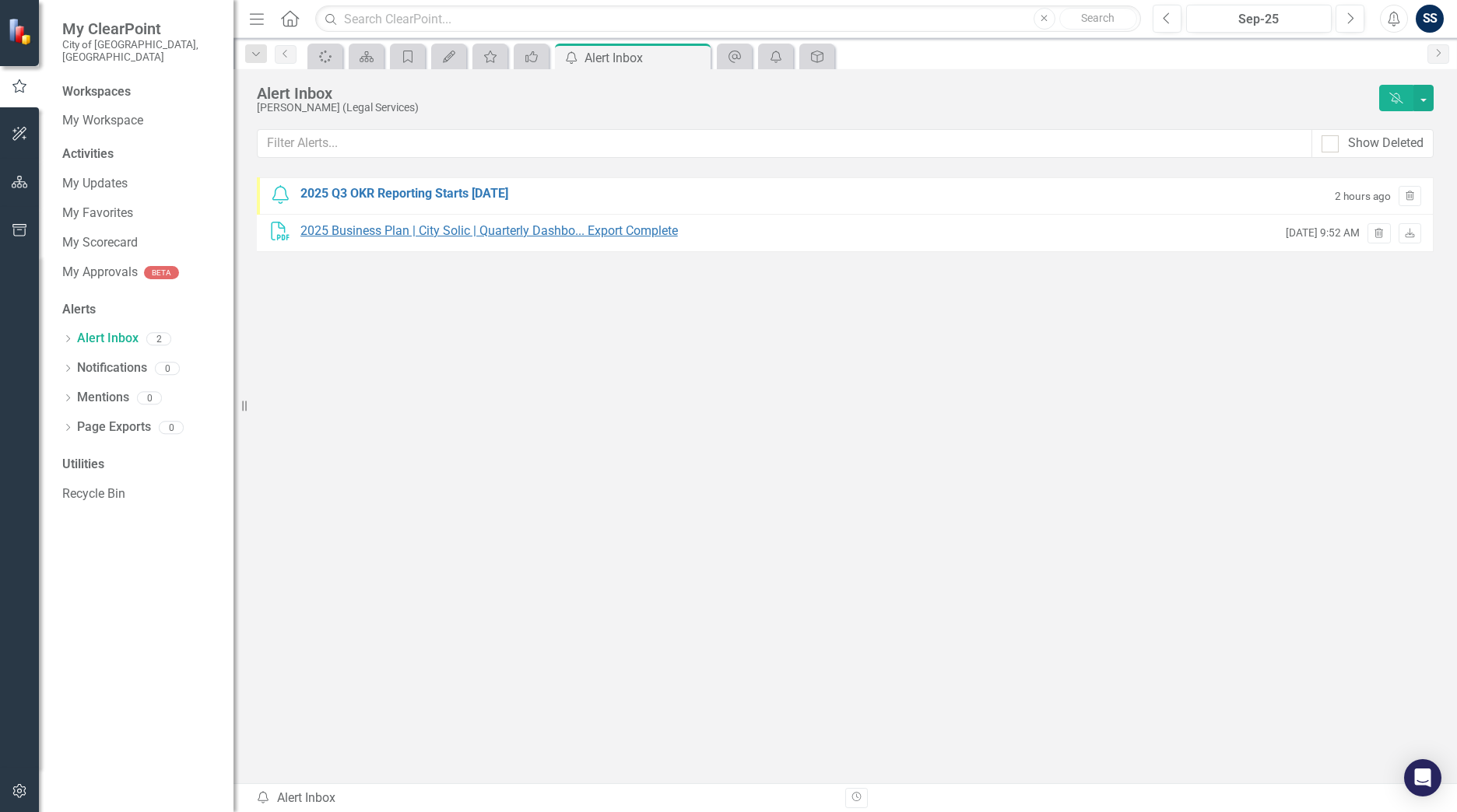
click at [447, 228] on div "2025 Business Plan | City Solic | Quarterly Dashbo... Export Complete" at bounding box center [489, 232] width 377 height 18
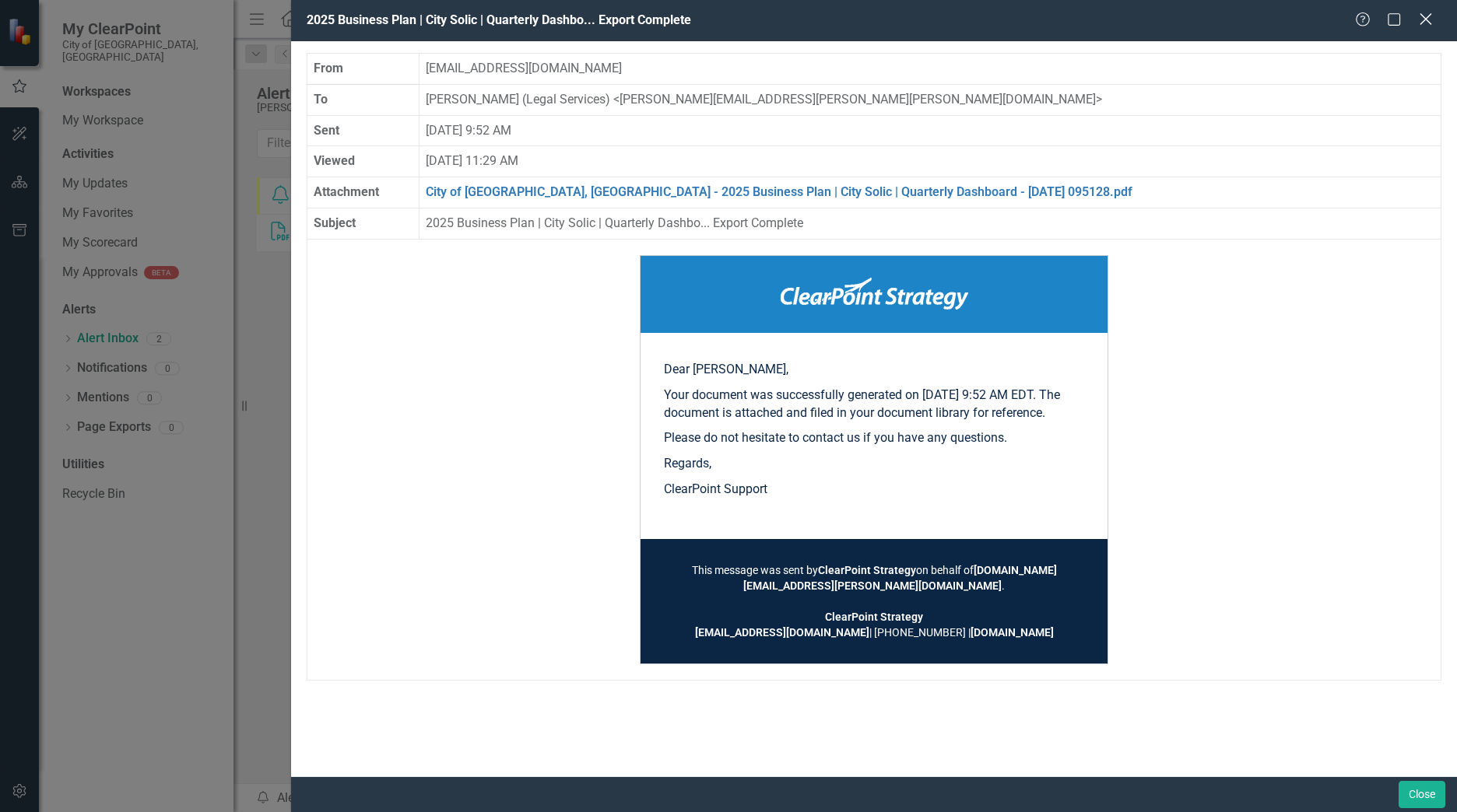
click at [1424, 20] on icon "Close" at bounding box center [1425, 19] width 20 height 14
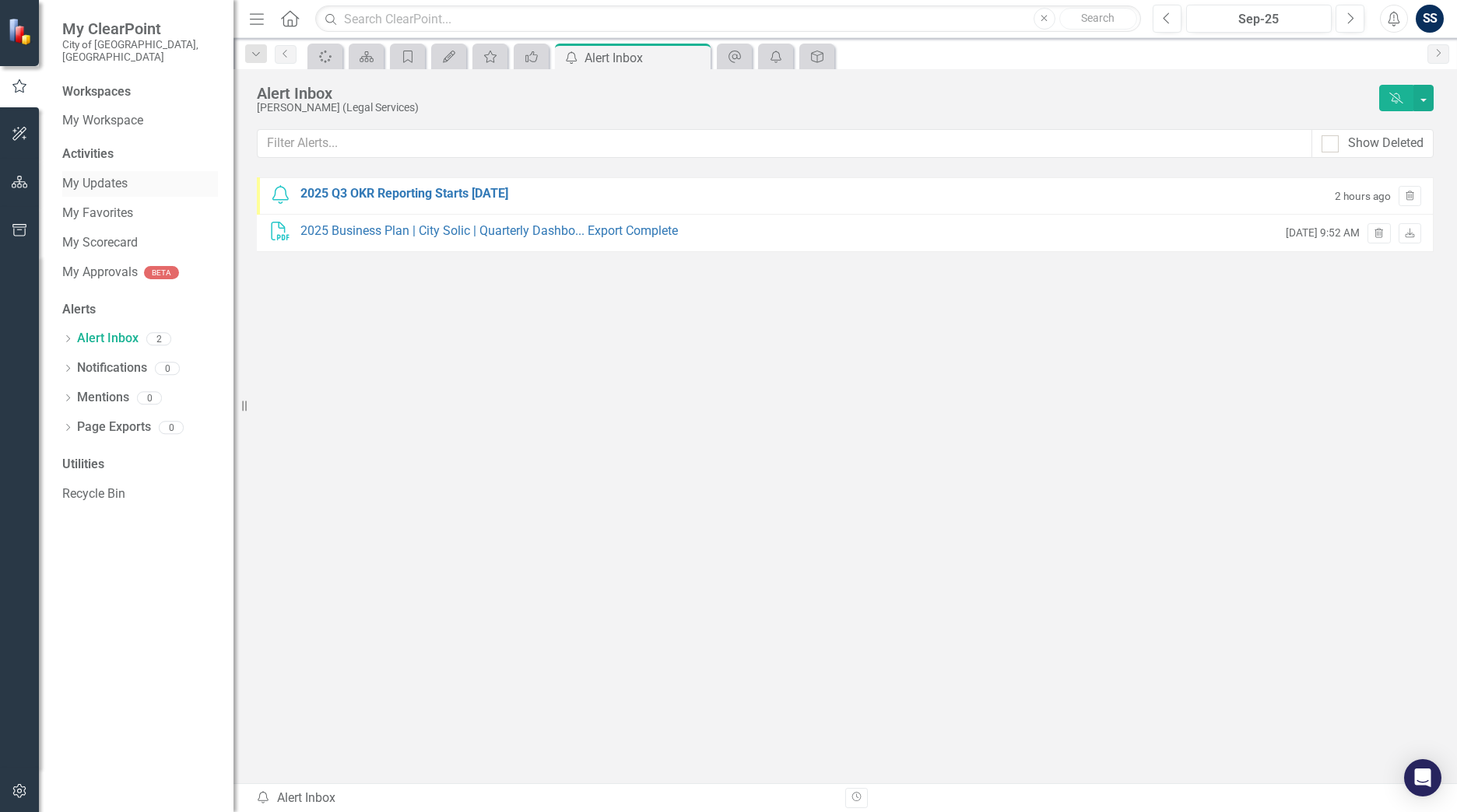
click at [93, 171] on div "My Updates" at bounding box center [140, 184] width 155 height 25
click at [100, 209] on link "My Favorites" at bounding box center [140, 214] width 155 height 18
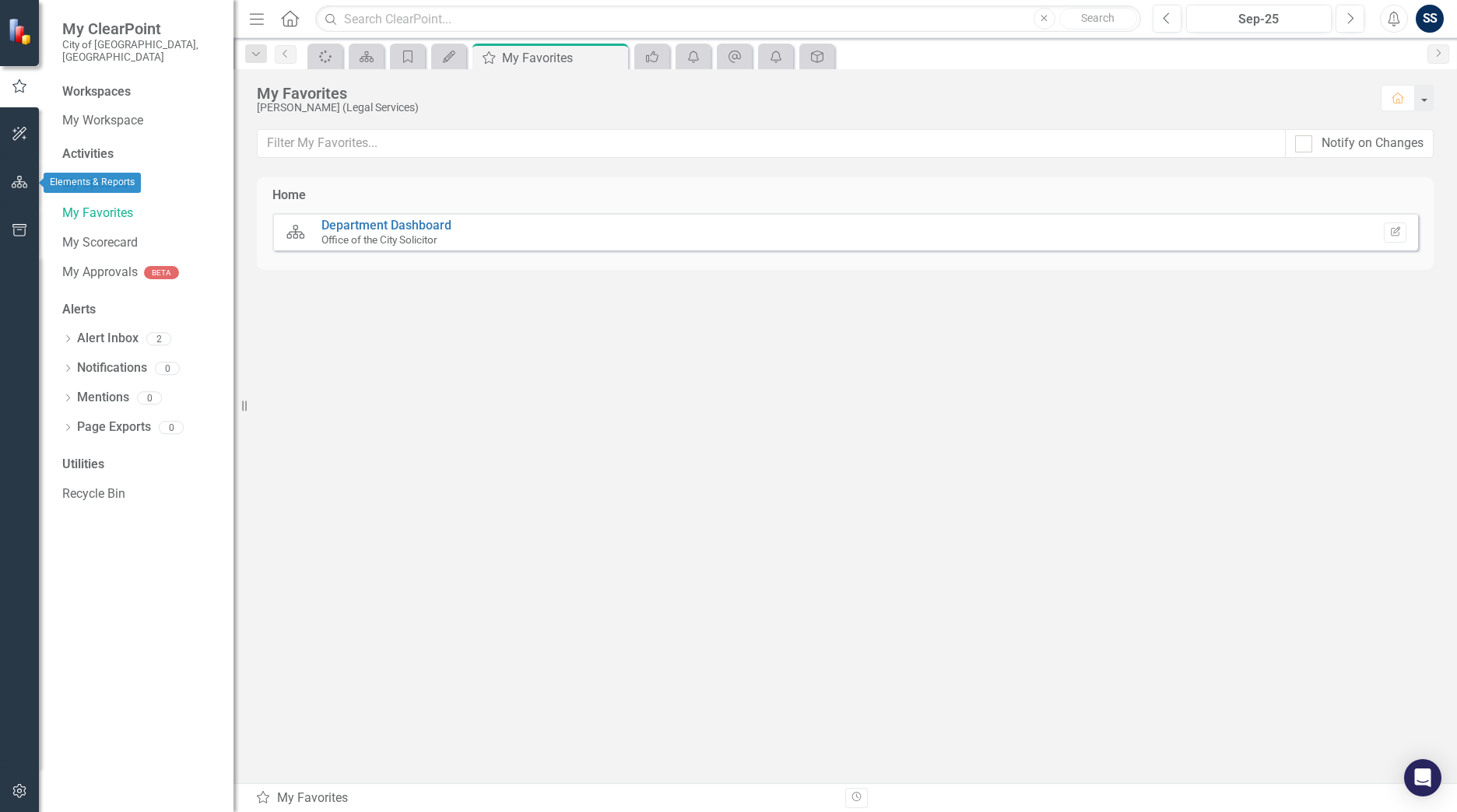
click at [22, 173] on button "button" at bounding box center [20, 182] width 35 height 32
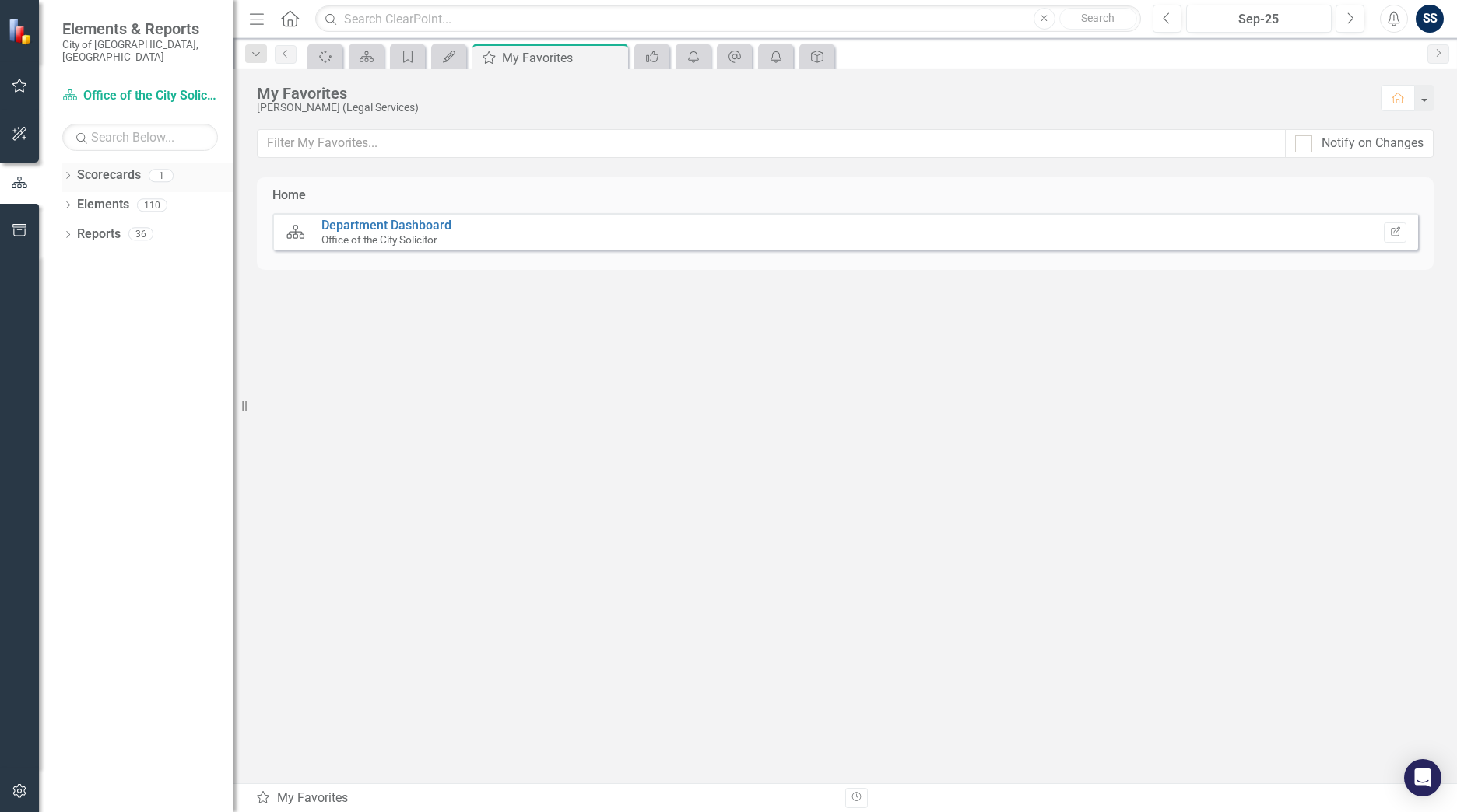
click at [66, 172] on icon "Dropdown" at bounding box center [68, 176] width 11 height 8
click at [146, 196] on link "Office of the City Solicitor" at bounding box center [160, 205] width 148 height 18
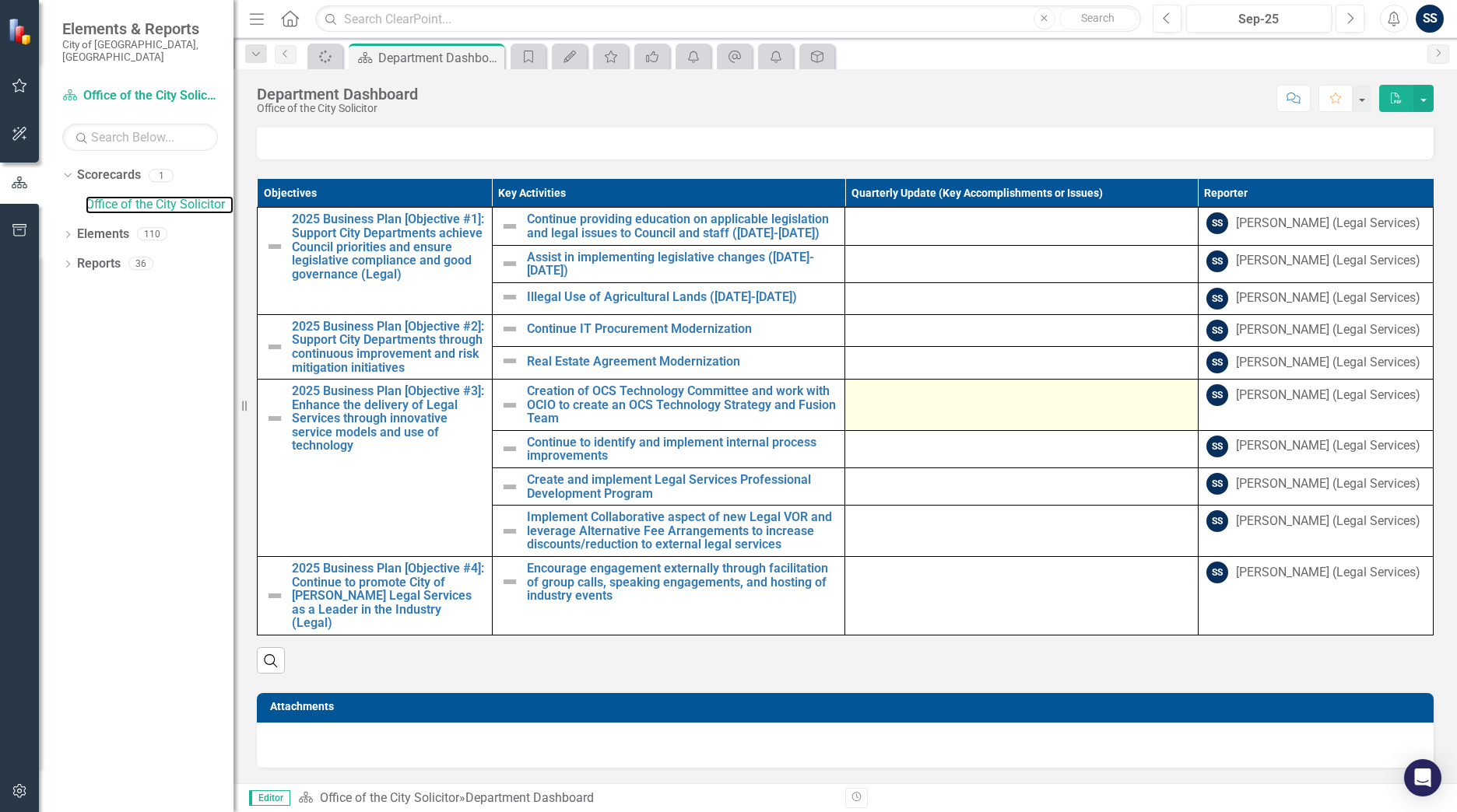
scroll to position [699, 0]
